Goal: Information Seeking & Learning: Learn about a topic

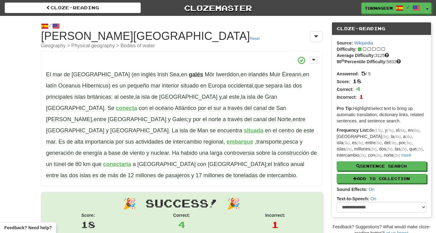
scroll to position [52, 0]
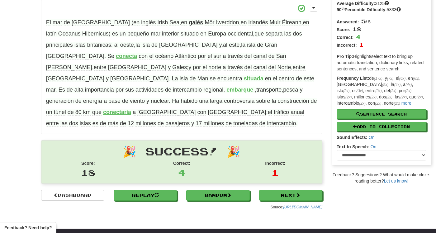
click at [189, 21] on strong "galés" at bounding box center [196, 22] width 14 height 6
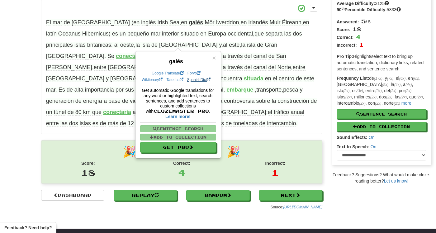
click at [187, 82] on link "SpanishDict" at bounding box center [198, 79] width 23 height 4
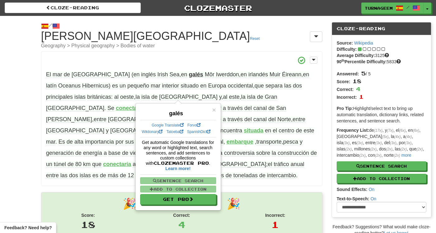
scroll to position [0, 0]
click at [158, 54] on p "El mar de Irlanda (en inglés Irish Sea , en galés Môr Iwerddon , en irlandés Mu…" at bounding box center [181, 118] width 281 height 134
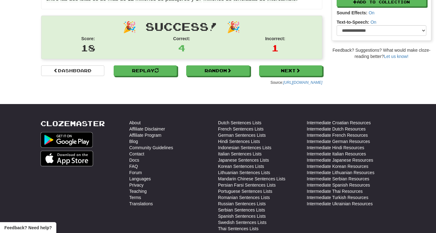
scroll to position [183, 0]
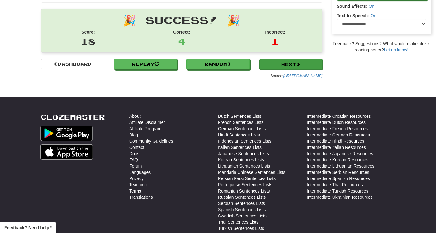
click at [281, 59] on link "Next" at bounding box center [290, 64] width 63 height 11
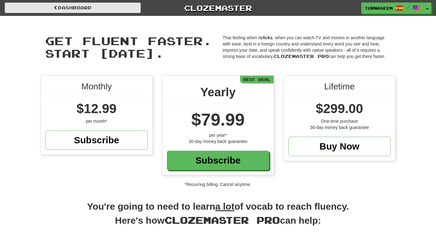
click at [95, 10] on link "Dashboard" at bounding box center [73, 7] width 136 height 11
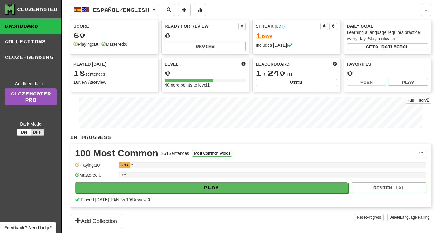
click at [26, 11] on div "Clozemaster" at bounding box center [37, 9] width 40 height 6
click at [138, 8] on span "Español / English" at bounding box center [121, 9] width 56 height 5
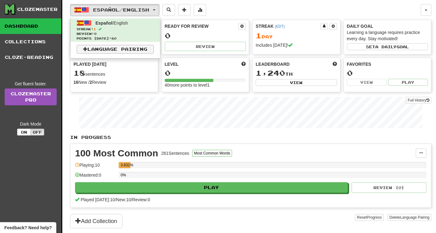
click at [128, 51] on link "Language Pairing" at bounding box center [115, 49] width 77 height 9
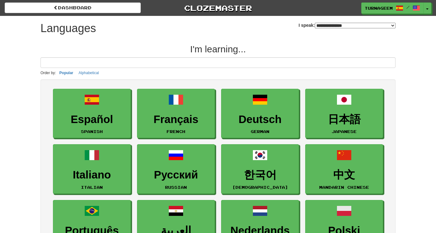
select select "*******"
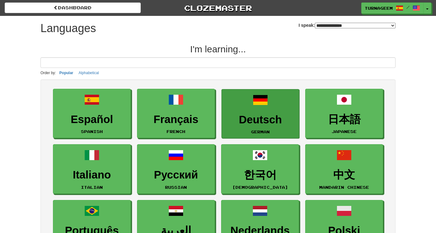
click at [259, 114] on h3 "Deutsch" at bounding box center [260, 120] width 71 height 12
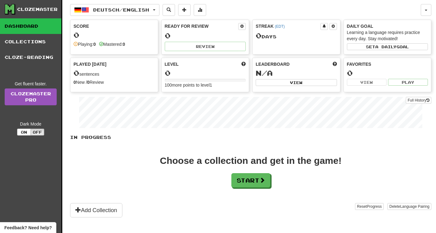
click at [242, 188] on div "In Progress Choose a collection and get in the game! Start Add Collection Reset…" at bounding box center [250, 175] width 361 height 83
click at [237, 181] on button "Start" at bounding box center [251, 180] width 39 height 14
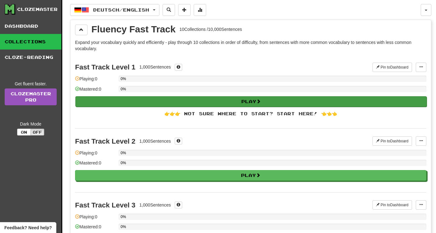
click at [185, 105] on button "Play" at bounding box center [250, 101] width 351 height 11
select select "**"
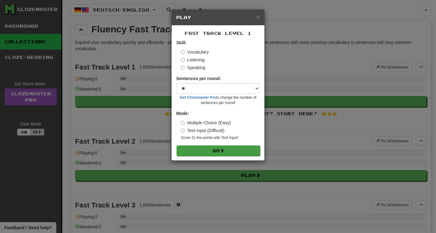
click at [210, 150] on button "Go" at bounding box center [217, 150] width 83 height 11
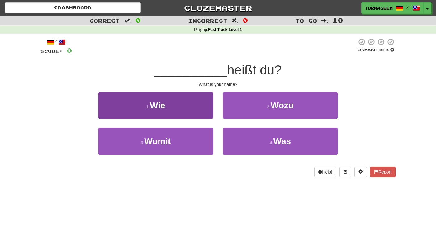
click at [196, 111] on button "1 . Wie" at bounding box center [155, 105] width 115 height 27
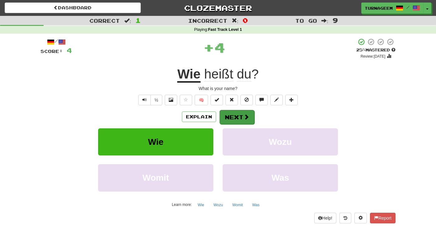
click at [235, 120] on button "Next" at bounding box center [236, 117] width 35 height 14
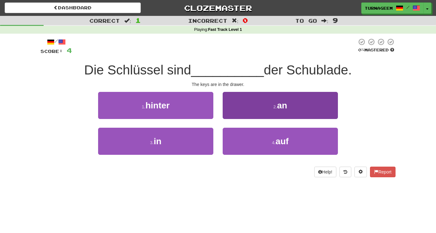
click at [241, 110] on button "2 . an" at bounding box center [280, 105] width 115 height 27
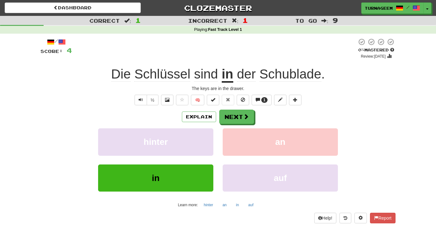
click at [229, 76] on u "in" at bounding box center [228, 75] width 12 height 16
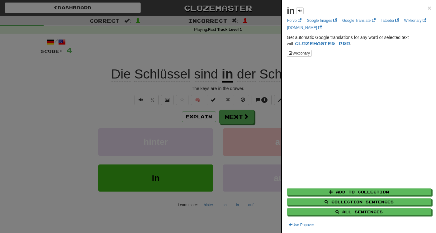
click at [226, 76] on div at bounding box center [218, 116] width 436 height 233
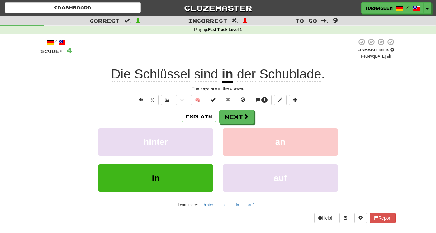
click at [199, 75] on span "sind" at bounding box center [206, 74] width 24 height 15
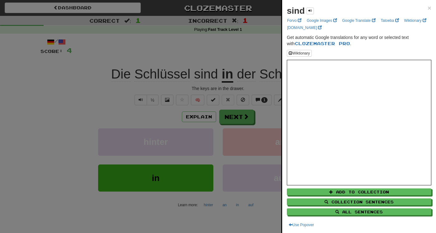
click at [242, 47] on div at bounding box center [218, 116] width 436 height 233
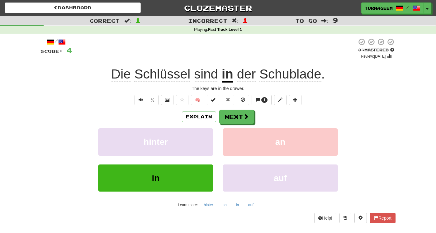
click at [150, 73] on span "Schlüssel" at bounding box center [162, 74] width 56 height 15
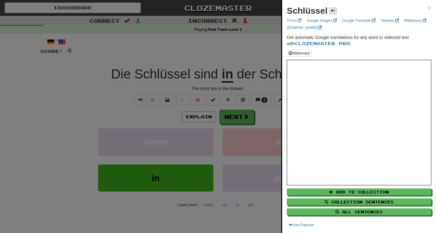
click at [329, 9] on button at bounding box center [332, 10] width 7 height 7
click at [250, 59] on div at bounding box center [218, 116] width 436 height 233
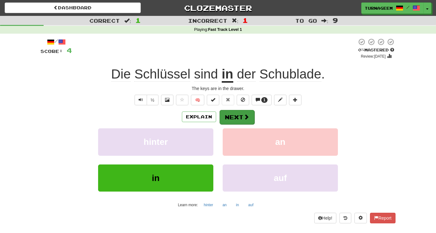
click at [228, 115] on button "Next" at bounding box center [236, 117] width 35 height 14
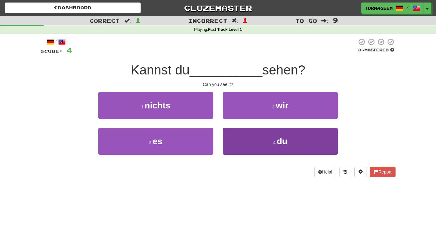
click at [233, 140] on button "4 . du" at bounding box center [280, 141] width 115 height 27
